Goal: Check status

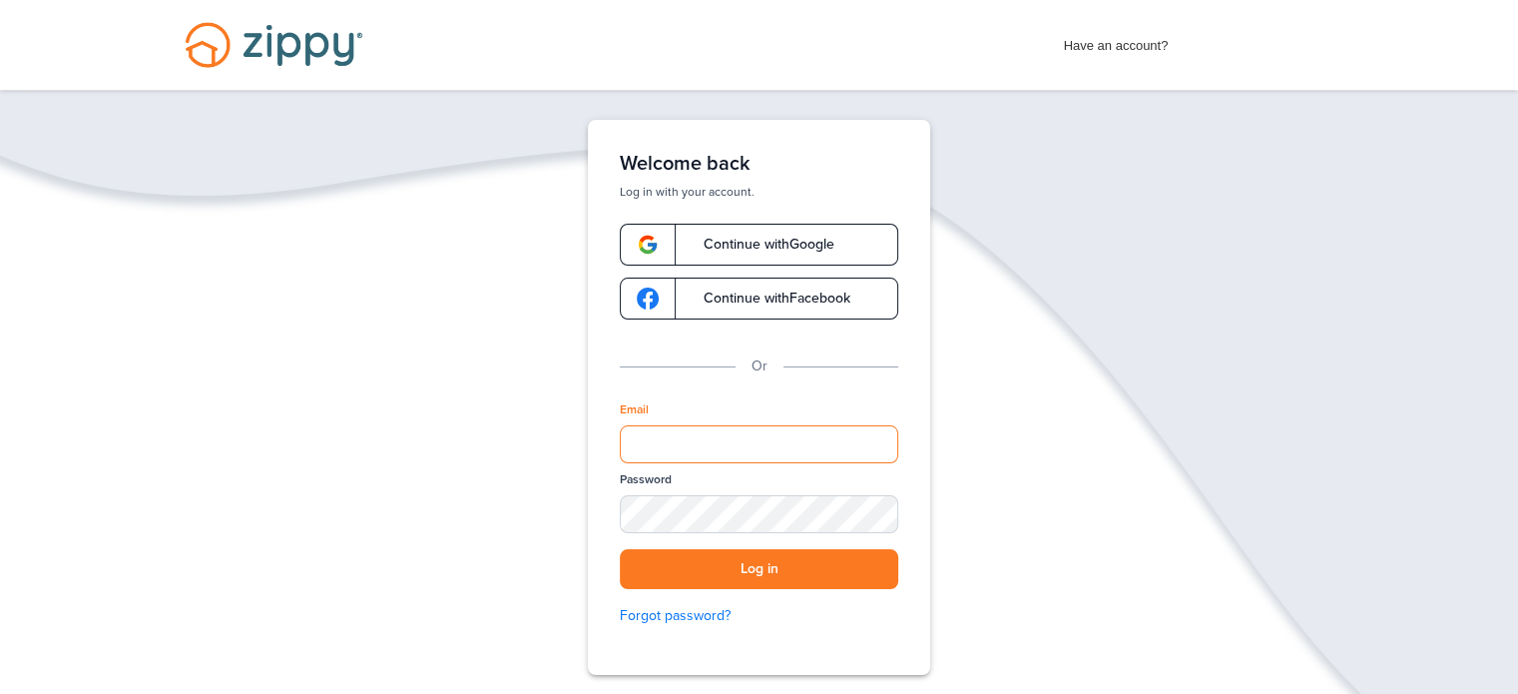
click at [815, 453] on input "Email" at bounding box center [759, 444] width 279 height 38
type input "**********"
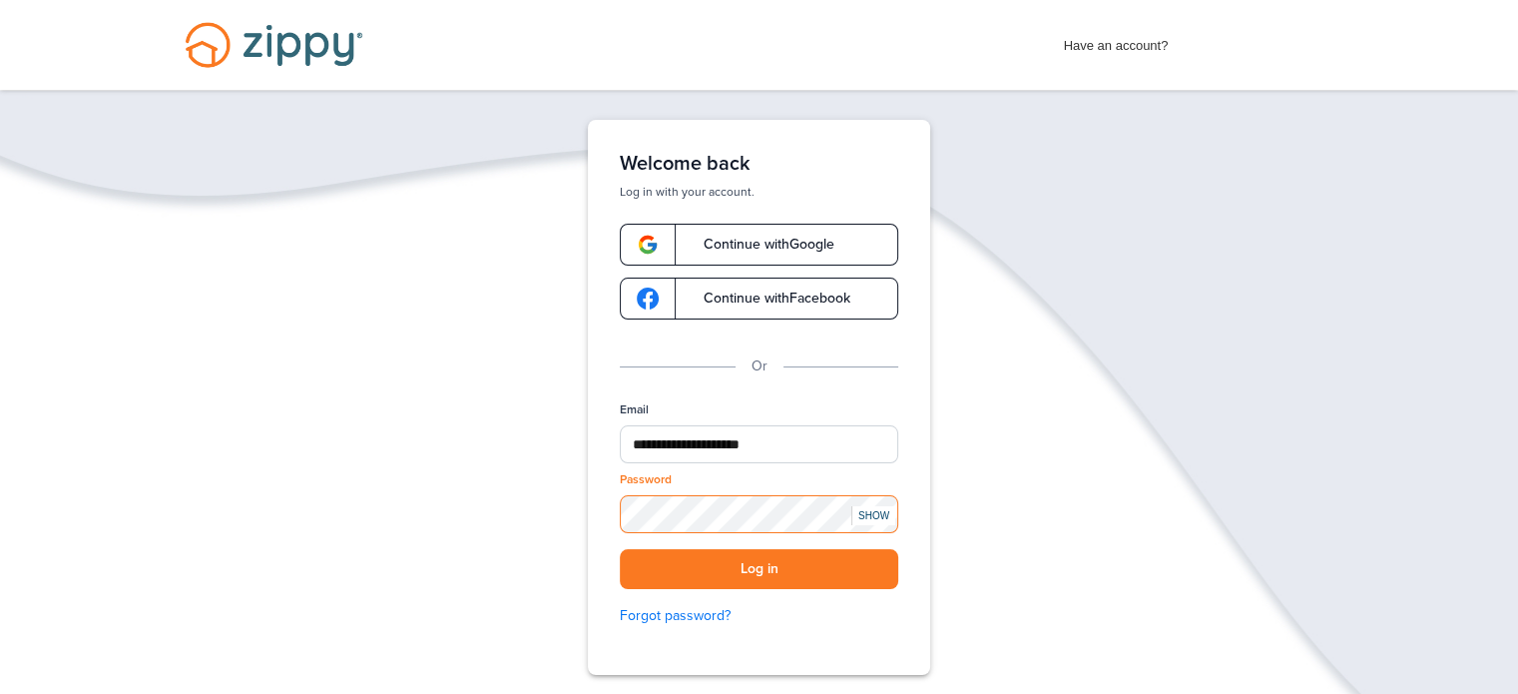
click at [620, 549] on button "Log in" at bounding box center [759, 569] width 279 height 41
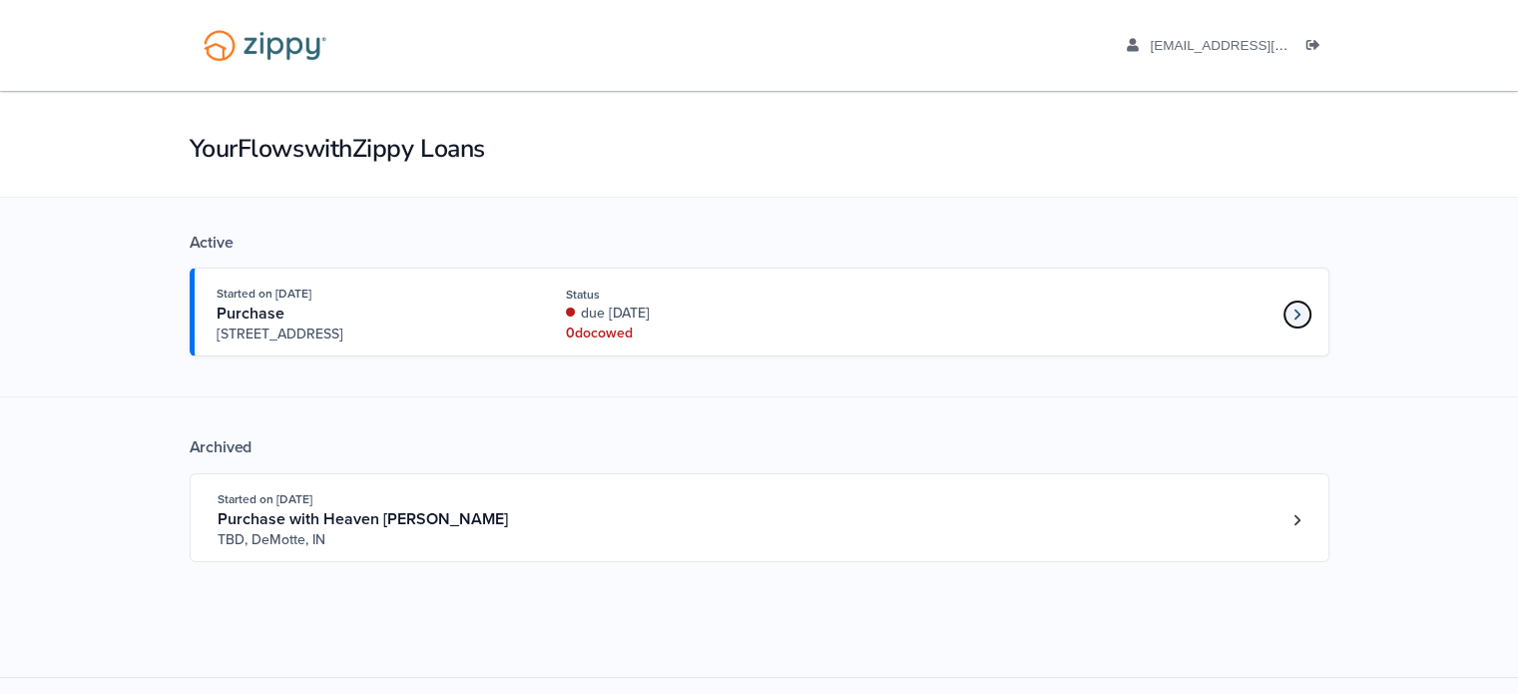
click at [1290, 311] on link "Loan number 4243244" at bounding box center [1298, 314] width 30 height 30
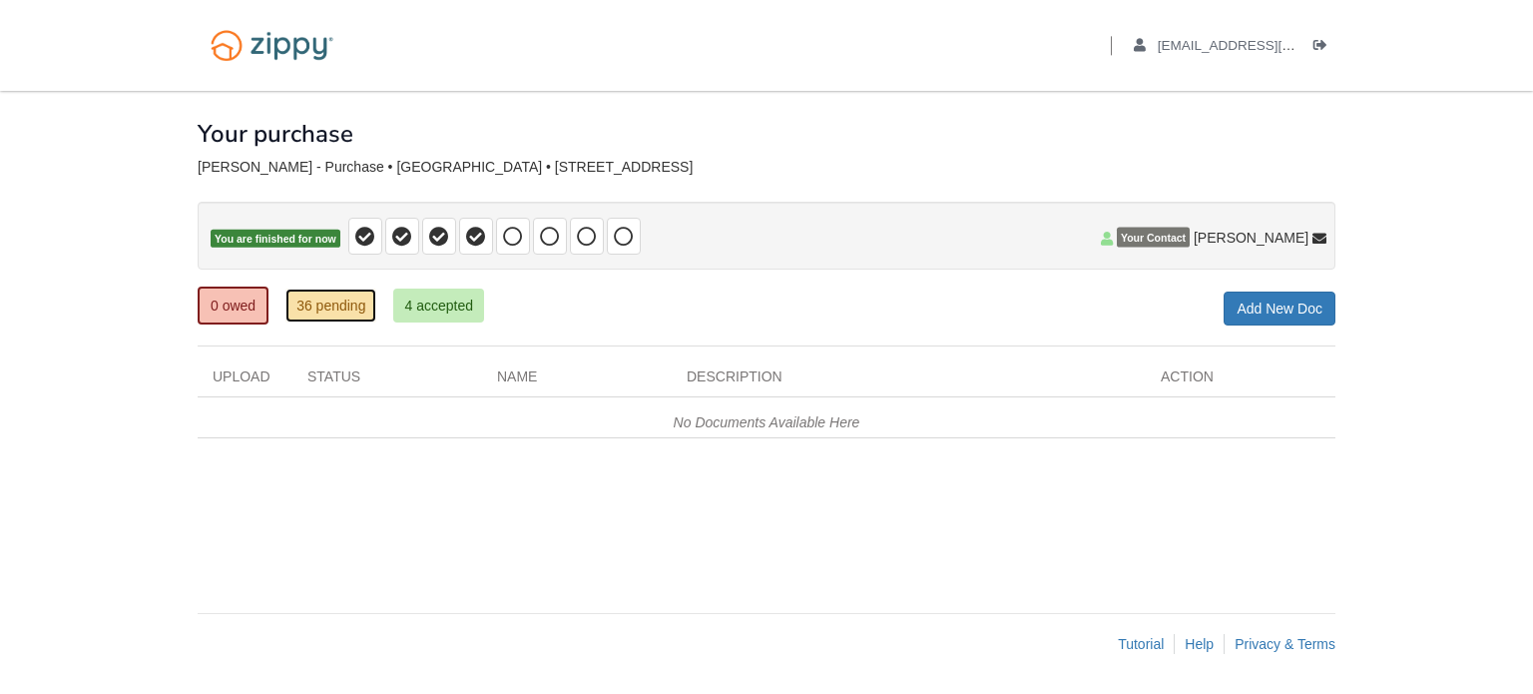
click at [351, 292] on link "36 pending" at bounding box center [331, 306] width 91 height 34
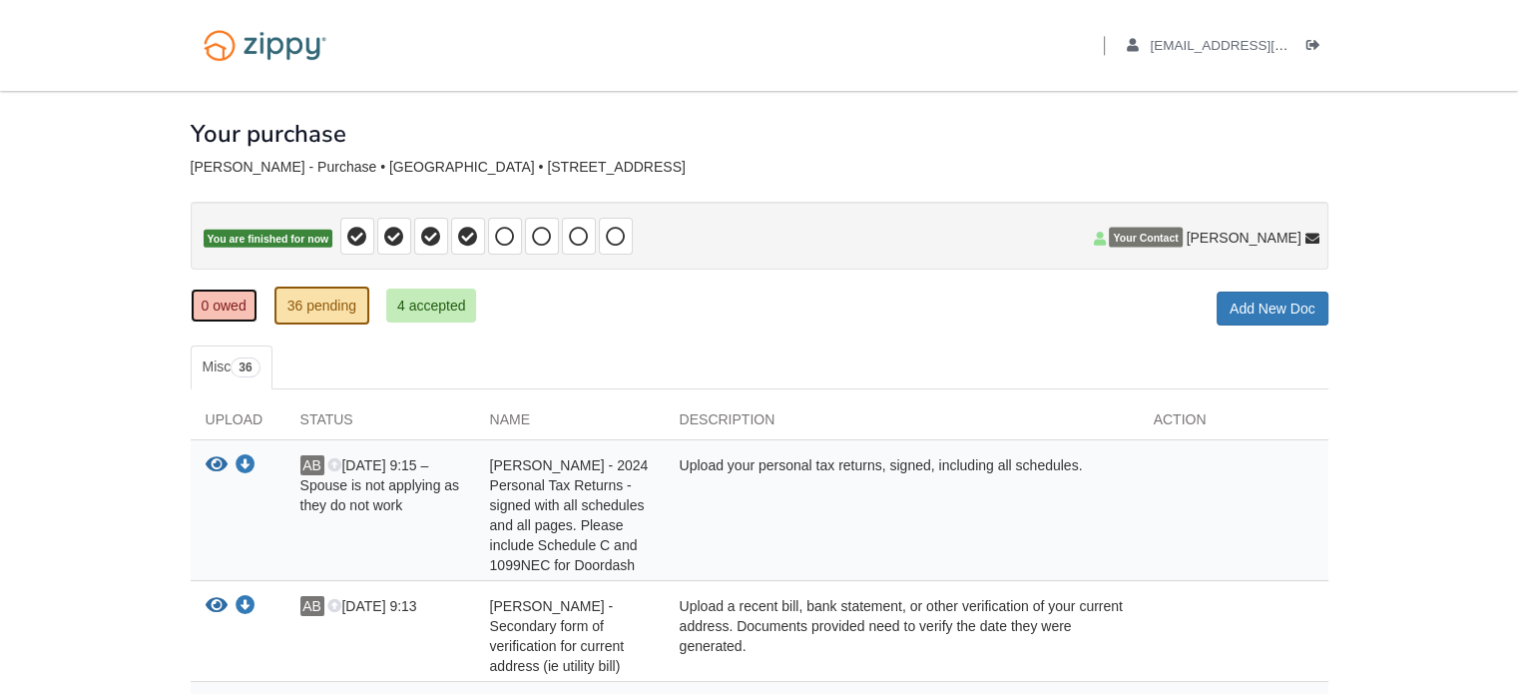
click at [240, 302] on link "0 owed" at bounding box center [224, 306] width 67 height 34
